Goal: Check status: Check status

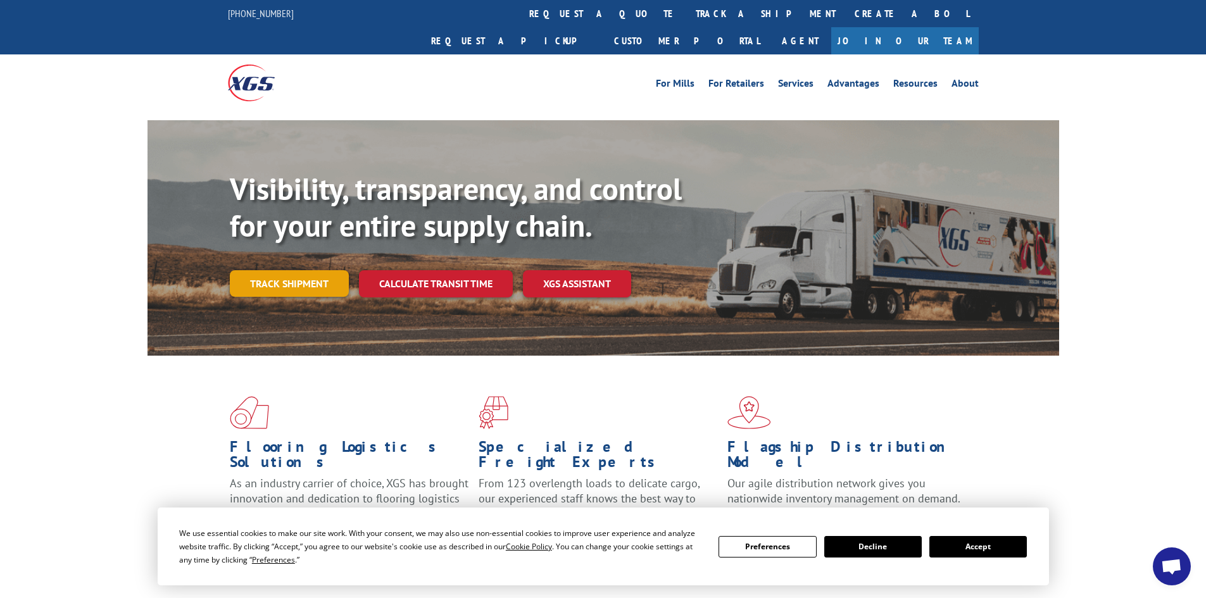
click at [283, 270] on link "Track shipment" at bounding box center [289, 283] width 119 height 27
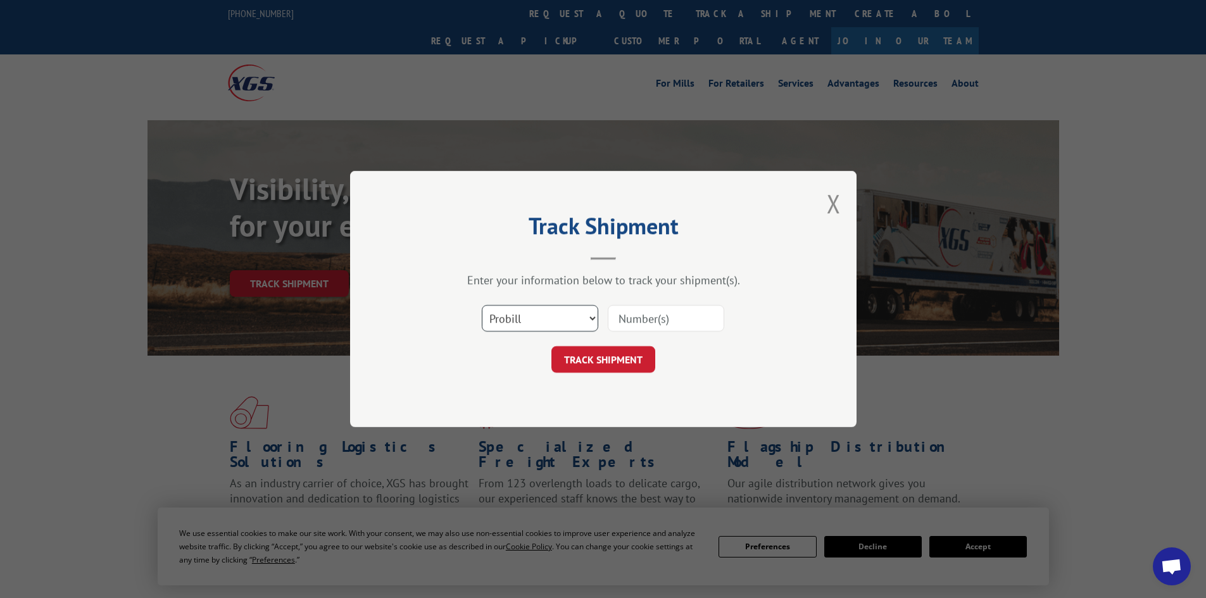
click at [542, 311] on select "Select category... Probill BOL PO" at bounding box center [540, 318] width 116 height 27
select select "bol"
click at [482, 305] on select "Select category... Probill BOL PO" at bounding box center [540, 318] width 116 height 27
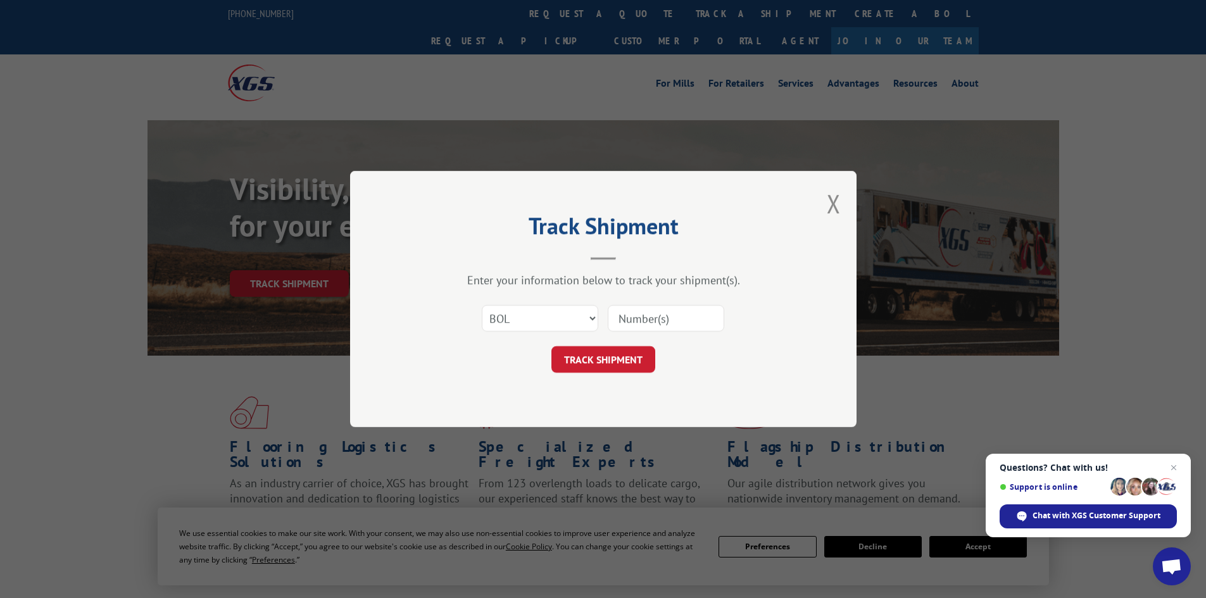
click at [629, 315] on input at bounding box center [666, 318] width 116 height 27
paste input "5999430"
type input "5999430"
click at [585, 363] on button "TRACK SHIPMENT" at bounding box center [603, 359] width 104 height 27
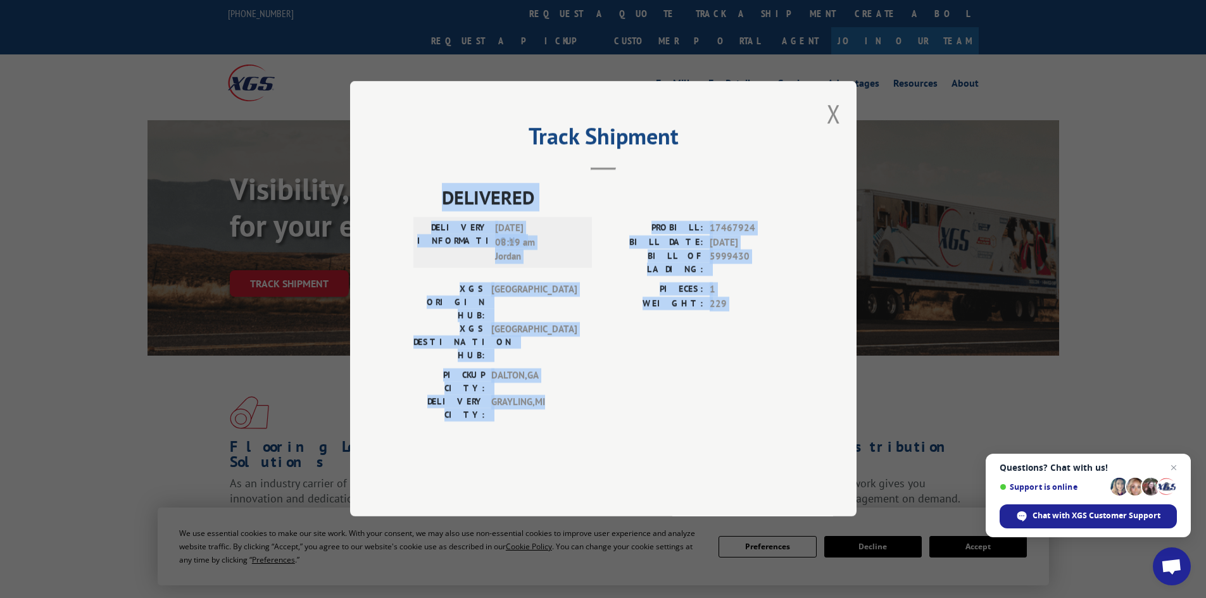
drag, startPoint x: 442, startPoint y: 235, endPoint x: 550, endPoint y: 375, distance: 176.5
click at [550, 375] on div "DELIVERED DELIVERY INFORMATION: [DATE] 08:19 am Jordan PROBILL: 17467924 BILL D…" at bounding box center [603, 306] width 380 height 245
copy div "DELIVERED DELIVERY INFORMATION: [DATE] 08:19 am Jordan PROBILL: 17467924 BILL D…"
